Goal: Communication & Community: Participate in discussion

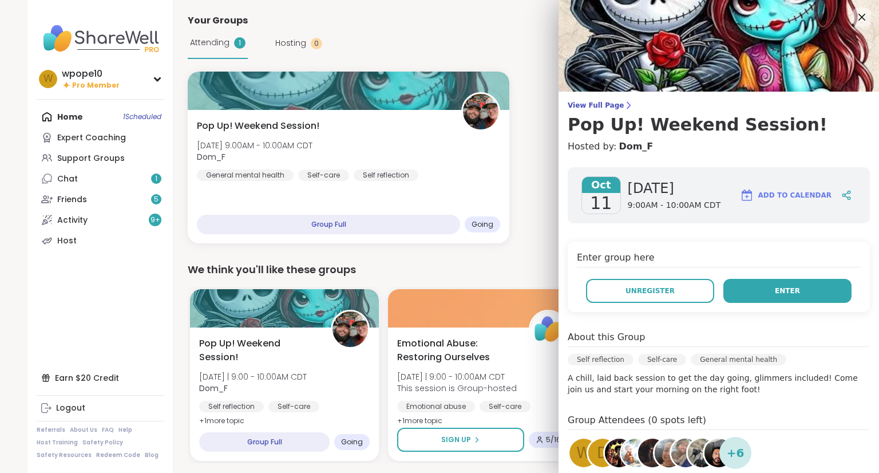
click at [775, 294] on span "Enter" at bounding box center [787, 291] width 25 height 10
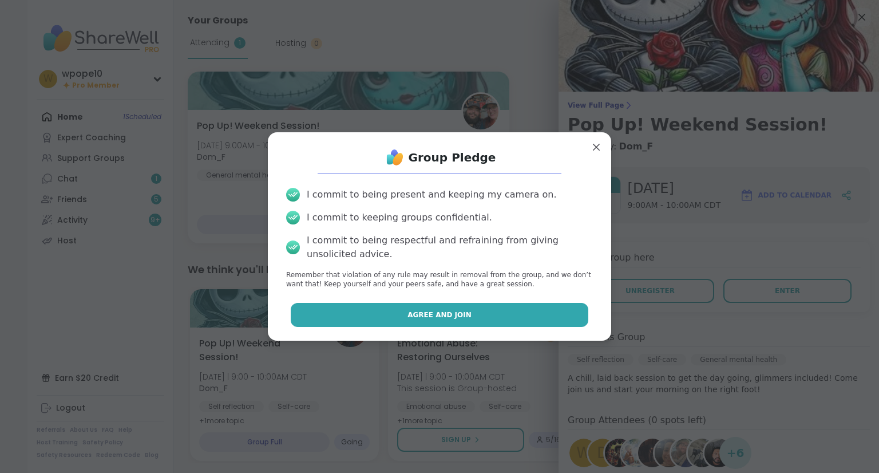
click at [563, 318] on button "Agree and Join" at bounding box center [440, 315] width 298 height 24
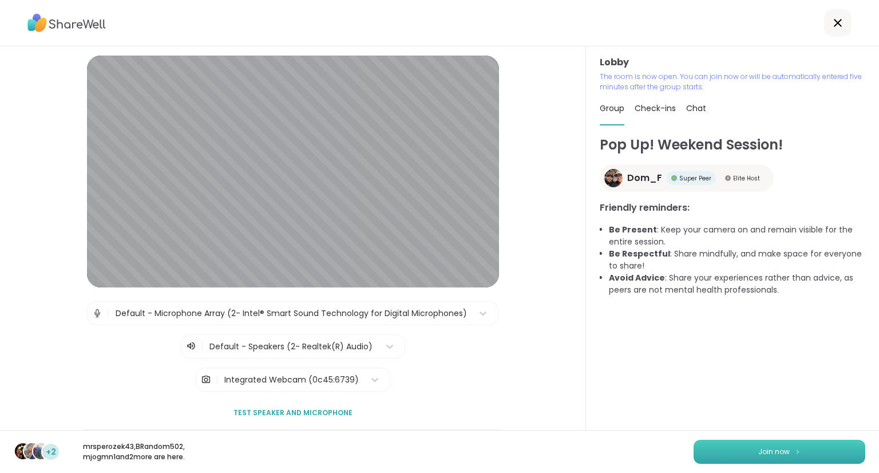
click at [764, 450] on span "Join now" at bounding box center [773, 451] width 31 height 10
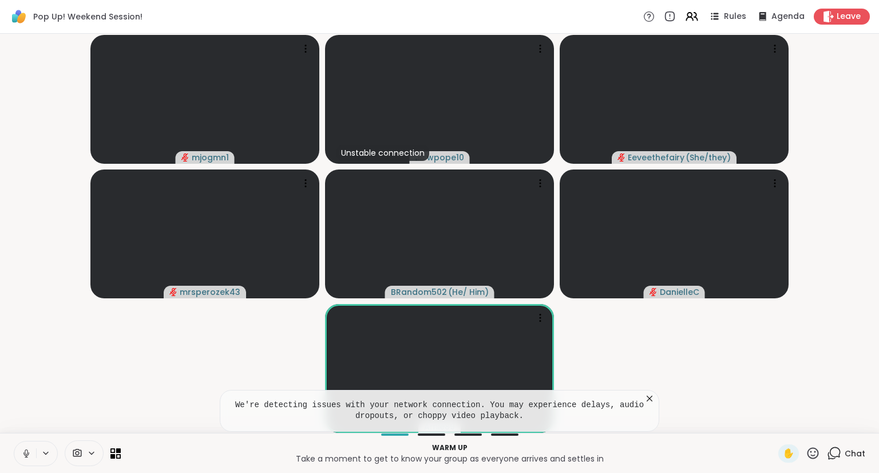
click at [26, 453] on icon at bounding box center [26, 453] width 10 height 10
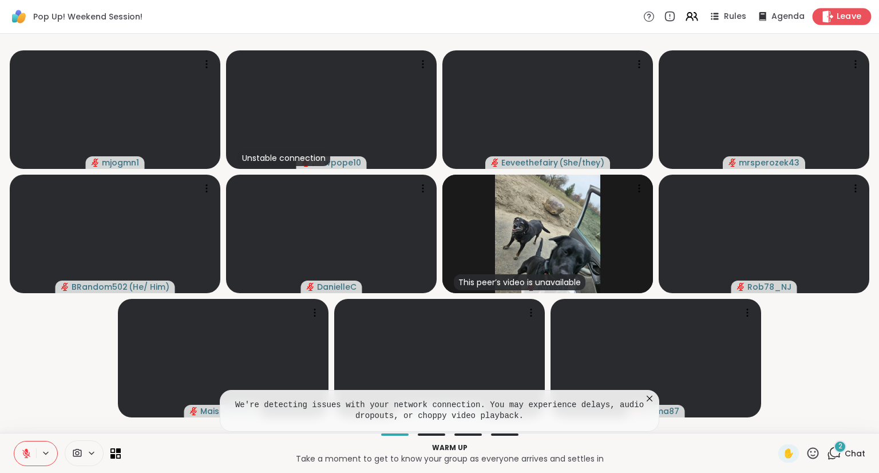
click at [837, 19] on span "Leave" at bounding box center [849, 17] width 25 height 12
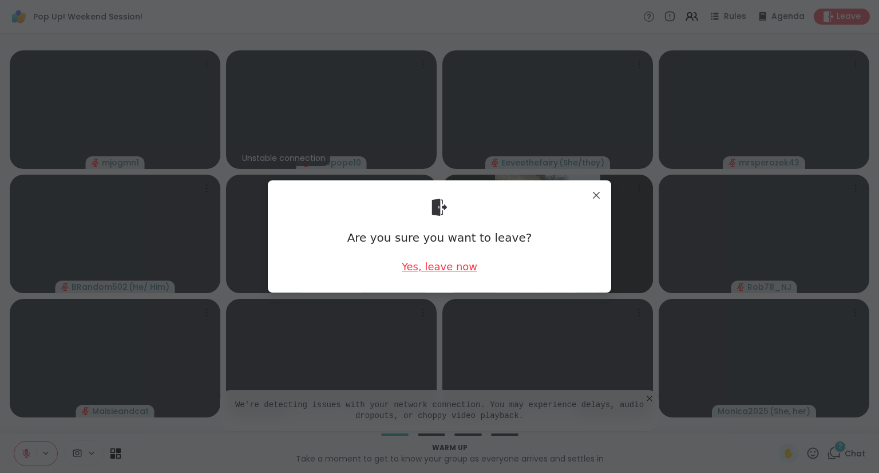
click at [454, 264] on div "Yes, leave now" at bounding box center [440, 266] width 76 height 14
